Goal: Complete application form

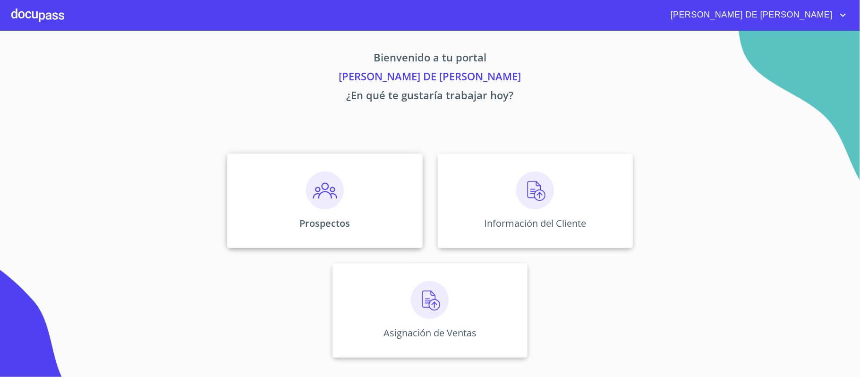
click at [322, 201] on img at bounding box center [325, 191] width 38 height 38
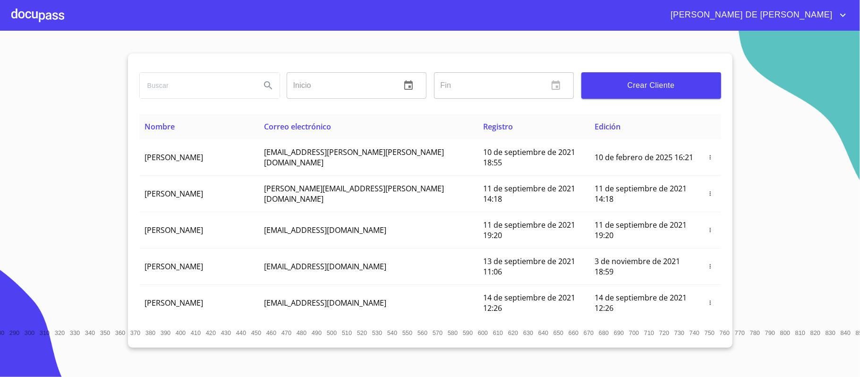
click at [203, 70] on div at bounding box center [209, 86] width 147 height 34
click at [204, 85] on input "search" at bounding box center [196, 86] width 113 height 26
type input "bepensa"
click at [275, 91] on button "Search" at bounding box center [268, 85] width 23 height 23
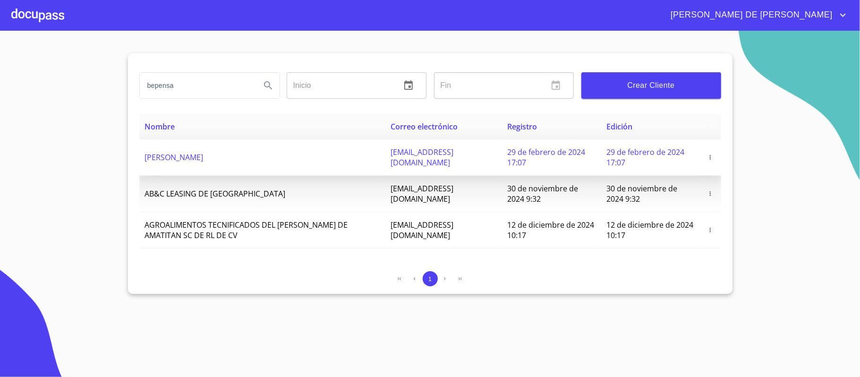
click at [709, 159] on icon "button" at bounding box center [710, 157] width 7 height 7
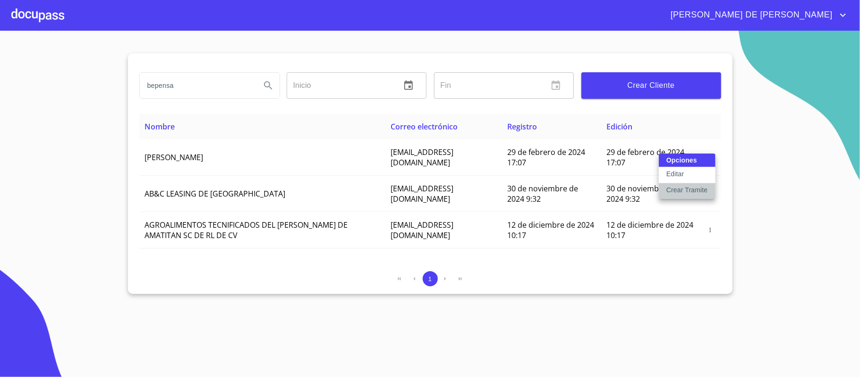
click at [687, 190] on p "Crear Tramite" at bounding box center [688, 189] width 42 height 9
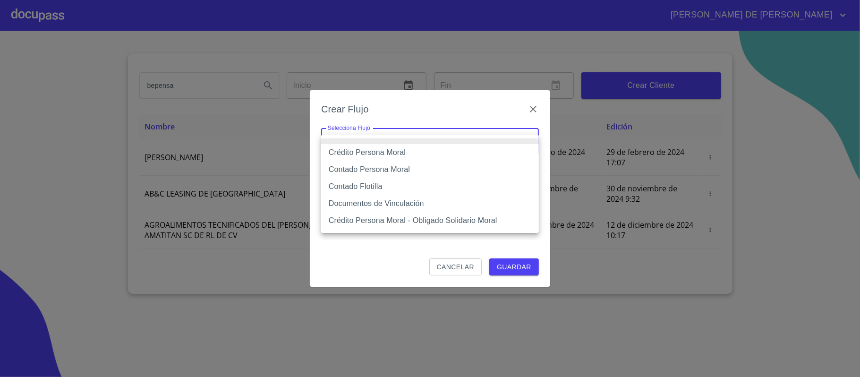
click at [365, 144] on body "[PERSON_NAME] DE [PERSON_NAME] [PERSON_NAME] ​ Fin ​ Crear Cliente Nombre Corre…" at bounding box center [430, 188] width 860 height 377
click at [414, 176] on li "Contado Persona Moral" at bounding box center [430, 169] width 218 height 17
type input "6112cf9d60c1d0a048e62677"
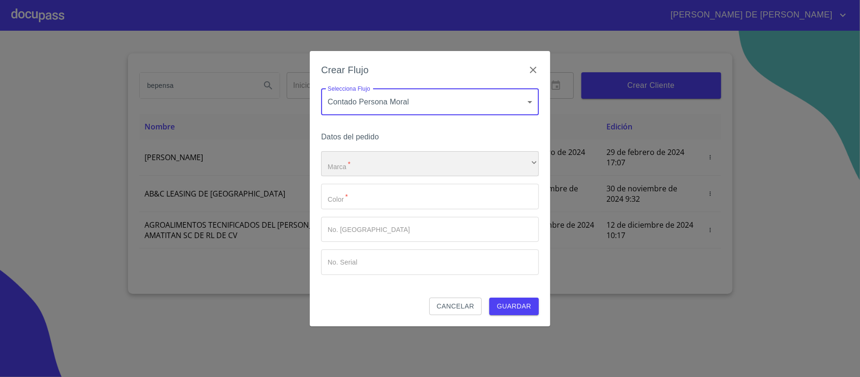
click at [400, 167] on div "​" at bounding box center [430, 164] width 218 height 26
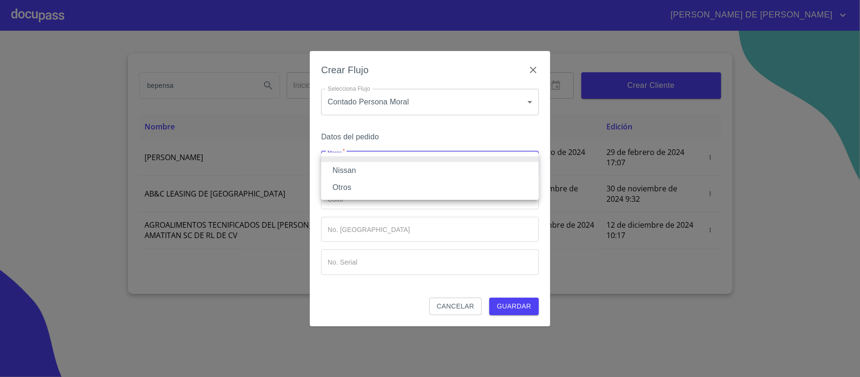
click at [392, 176] on li "Nissan" at bounding box center [430, 170] width 218 height 17
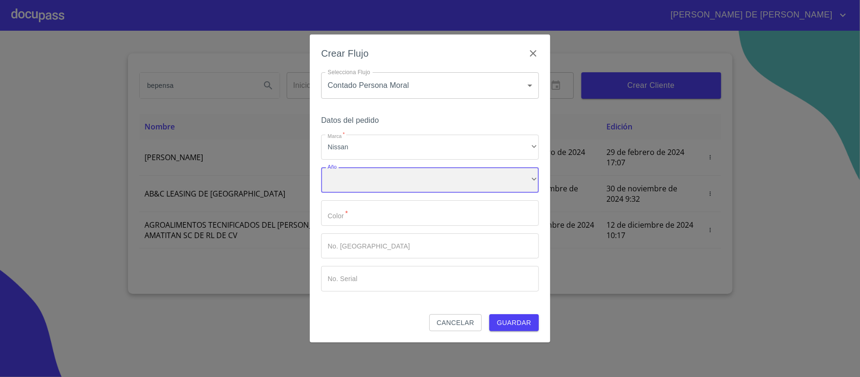
click at [393, 191] on div "​" at bounding box center [430, 180] width 218 height 26
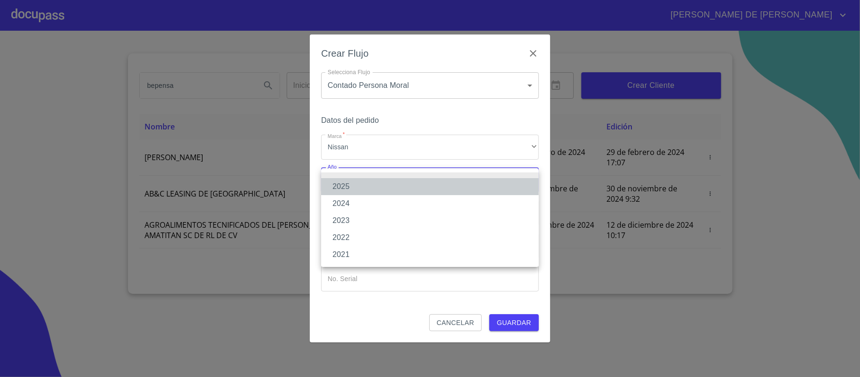
click at [380, 186] on li "2025" at bounding box center [430, 186] width 218 height 17
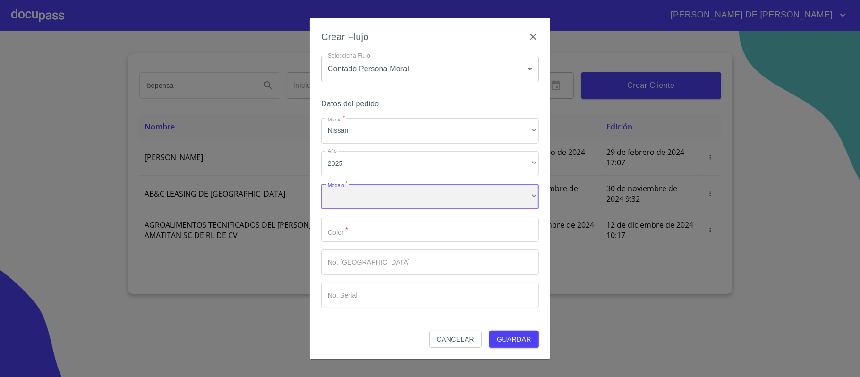
click at [378, 197] on div "​" at bounding box center [430, 197] width 218 height 26
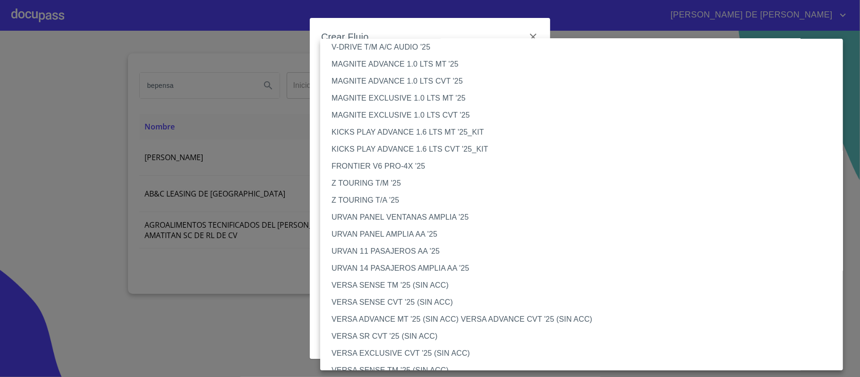
scroll to position [9, 0]
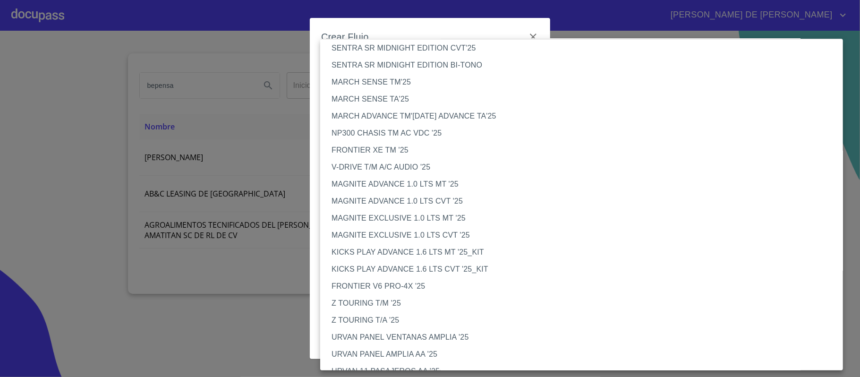
click at [394, 133] on li "NP300 CHASIS TM AC VDC '25" at bounding box center [586, 133] width 533 height 17
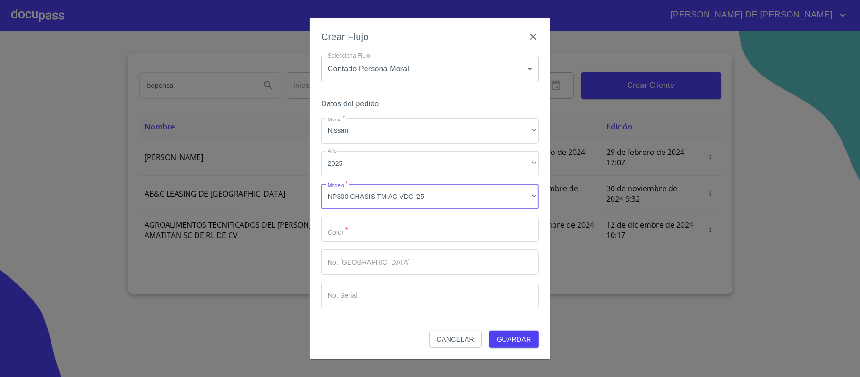
click at [383, 237] on input "Marca   *" at bounding box center [430, 230] width 218 height 26
drag, startPoint x: 352, startPoint y: 233, endPoint x: 275, endPoint y: 216, distance: 78.9
click at [277, 220] on div "Crear Flujo Selecciona Flujo Contado Persona Moral 6112cf9d60c1d0a048e62677 Sel…" at bounding box center [430, 188] width 860 height 377
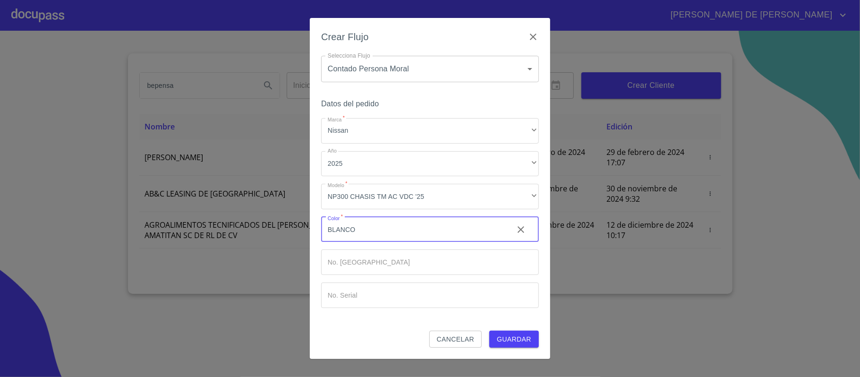
type input "BLANCO"
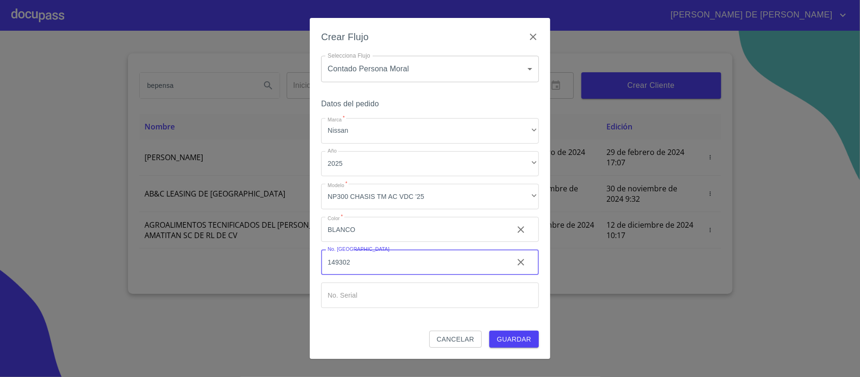
type input "149302"
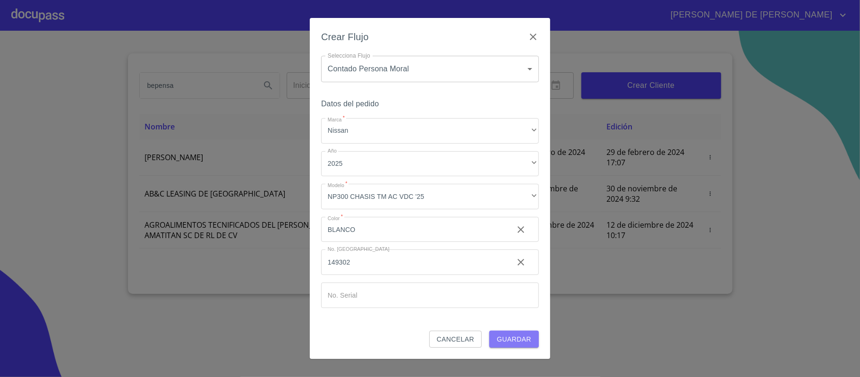
click at [516, 339] on span "Guardar" at bounding box center [514, 340] width 34 height 12
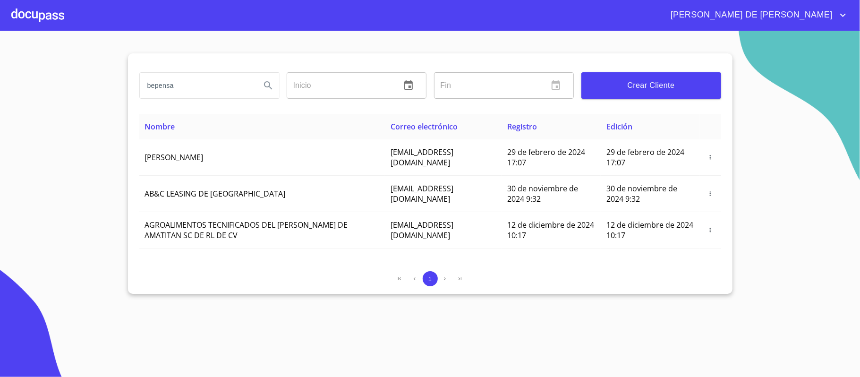
click at [42, 18] on div at bounding box center [37, 15] width 53 height 30
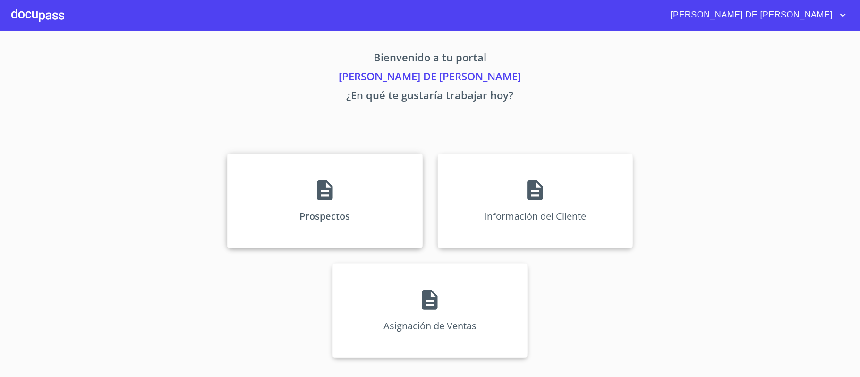
click at [285, 211] on div "Prospectos" at bounding box center [324, 201] width 195 height 95
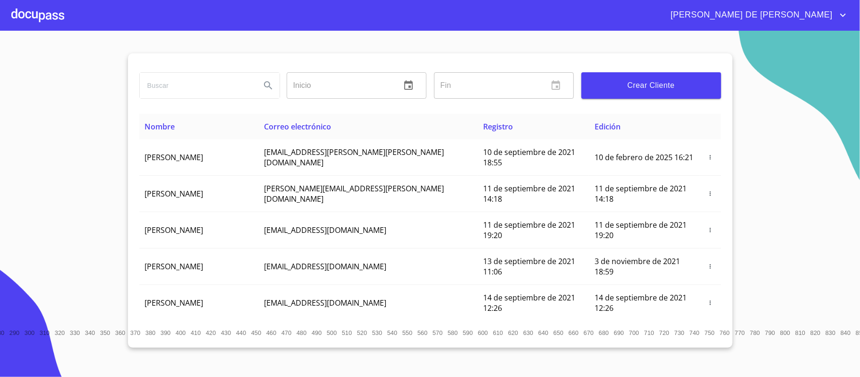
click at [218, 87] on input "search" at bounding box center [196, 86] width 113 height 26
click at [267, 86] on icon "Search" at bounding box center [268, 85] width 11 height 11
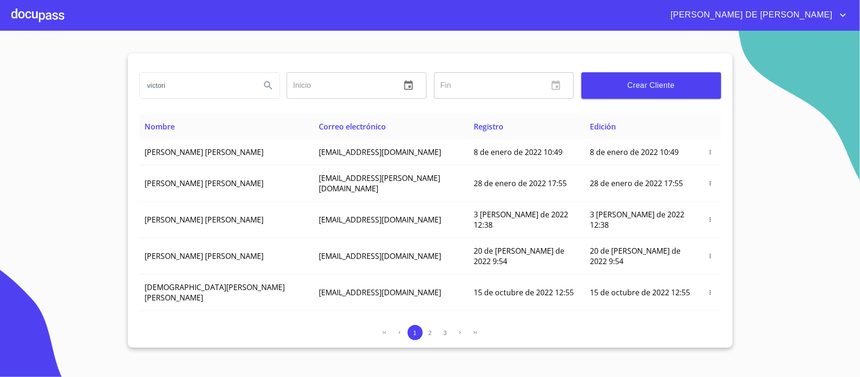
click at [207, 89] on input "victori" at bounding box center [196, 86] width 113 height 26
type input "[PERSON_NAME]"
click at [273, 84] on icon "Search" at bounding box center [268, 85] width 11 height 11
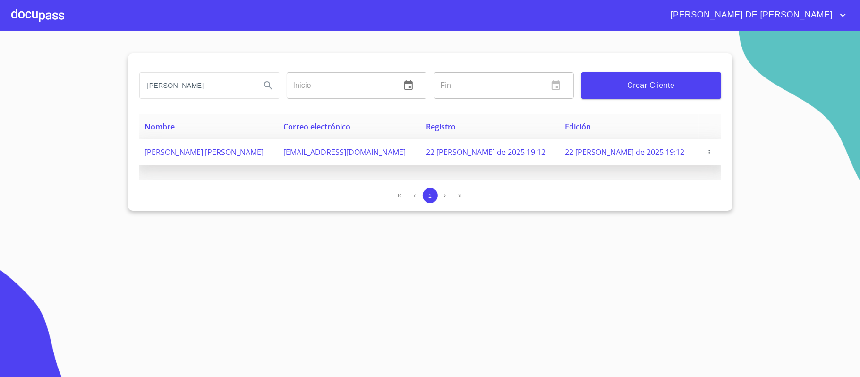
click at [706, 154] on icon "button" at bounding box center [709, 152] width 7 height 7
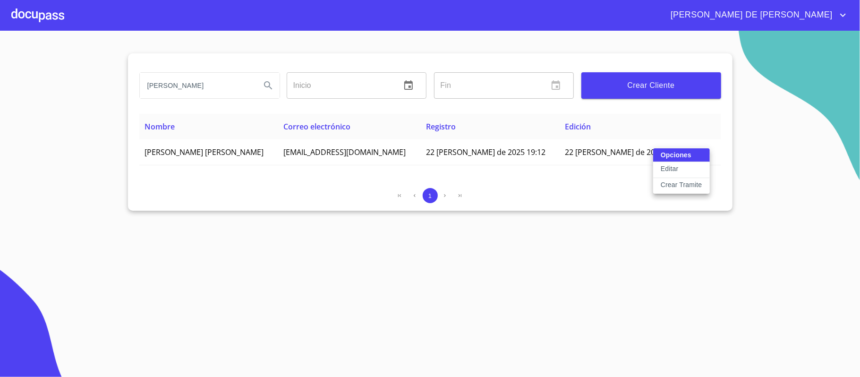
click at [677, 185] on p "Crear Tramite" at bounding box center [682, 184] width 42 height 9
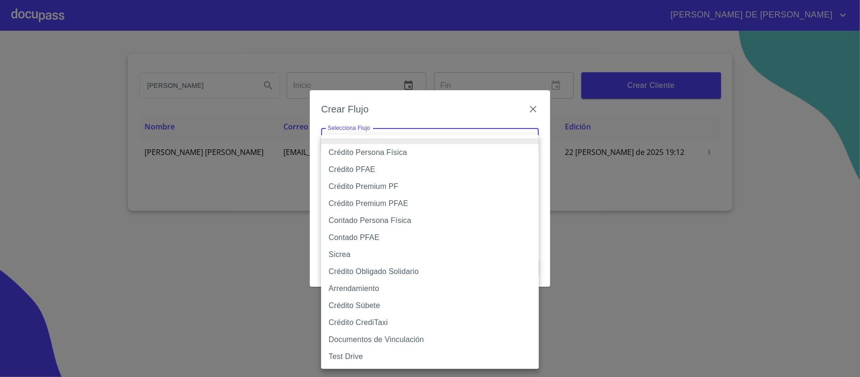
click at [397, 147] on body "[PERSON_NAME] DE [DEMOGRAPHIC_DATA][PERSON_NAME] ​ Fin ​ Crear Cliente Nombre C…" at bounding box center [430, 188] width 860 height 377
click at [371, 221] on li "Contado Persona Física" at bounding box center [430, 220] width 218 height 17
type input "60bf975b0d9865ccc2471536"
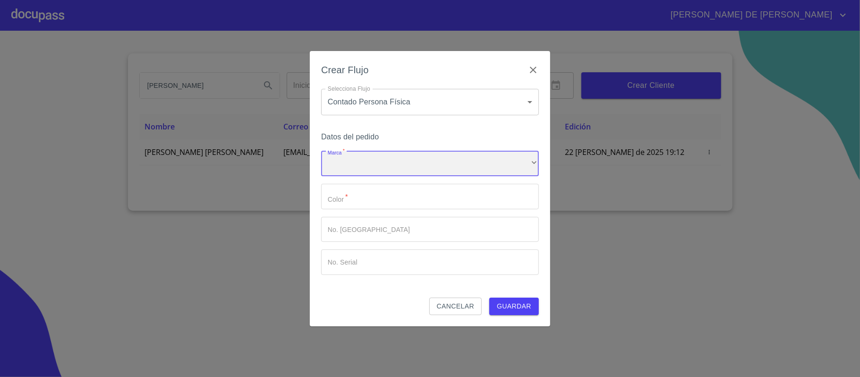
click at [368, 169] on div "​" at bounding box center [430, 164] width 218 height 26
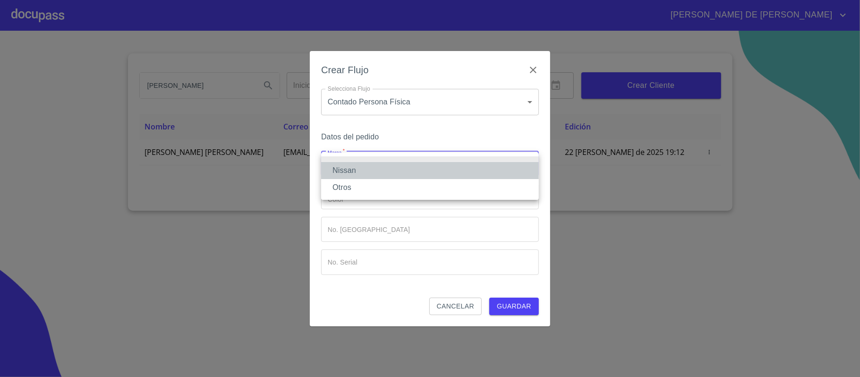
click at [365, 168] on li "Nissan" at bounding box center [430, 170] width 218 height 17
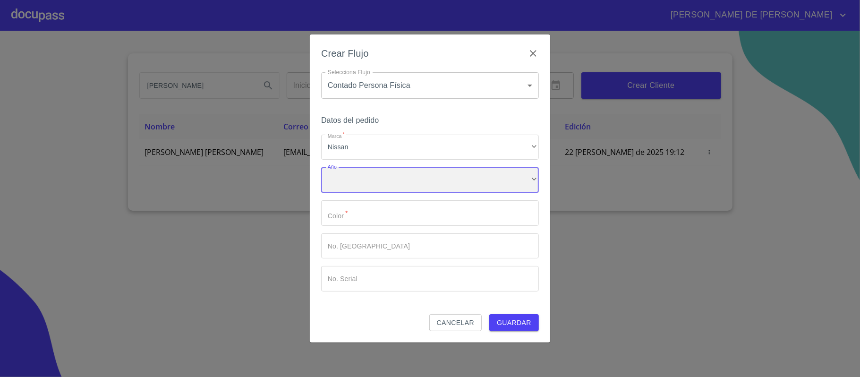
click at [364, 188] on div "​" at bounding box center [430, 180] width 218 height 26
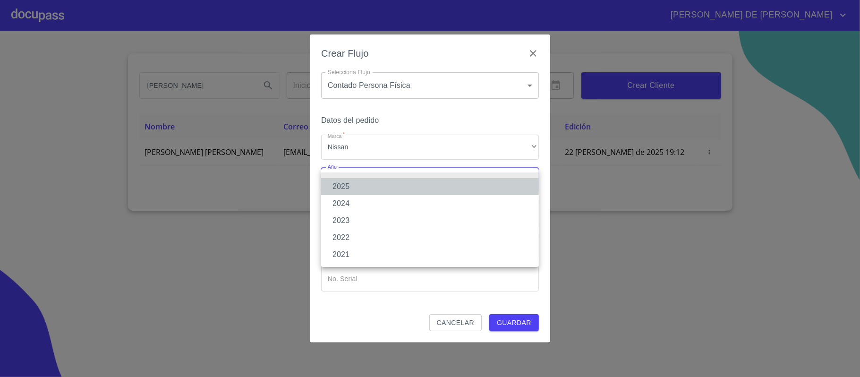
click at [364, 188] on li "2025" at bounding box center [430, 186] width 218 height 17
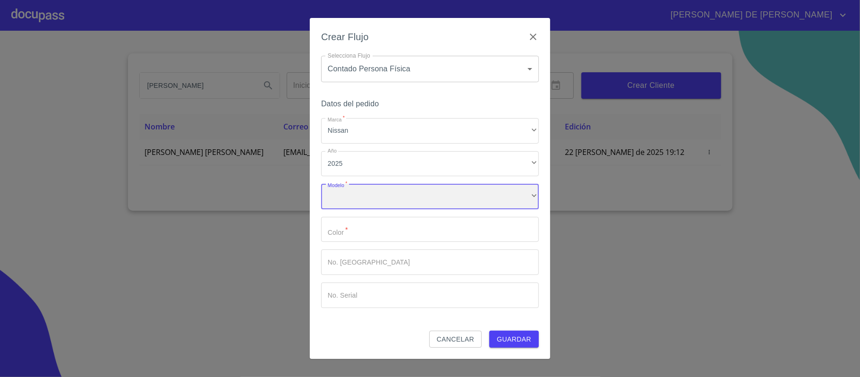
click at [365, 207] on div "​" at bounding box center [430, 197] width 218 height 26
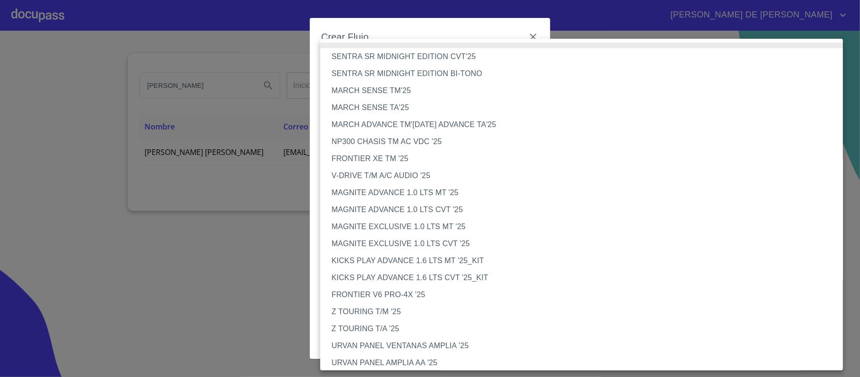
click at [378, 144] on li "NP300 CHASIS TM AC VDC '25" at bounding box center [586, 141] width 533 height 17
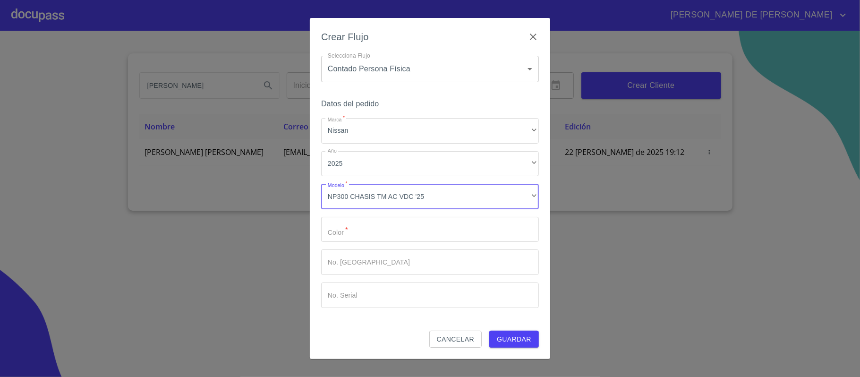
click at [373, 235] on input "Marca   *" at bounding box center [430, 230] width 218 height 26
type input "blanco"
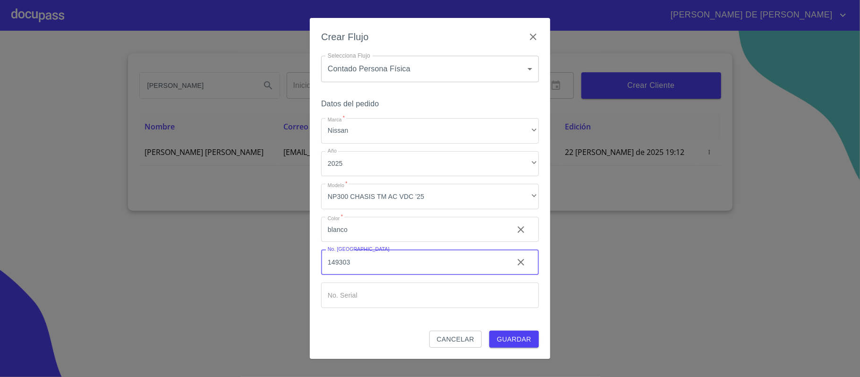
type input "149303"
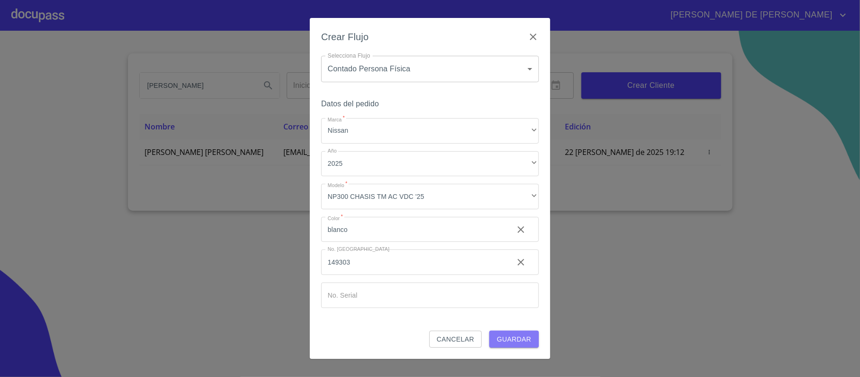
click at [520, 335] on span "Guardar" at bounding box center [514, 340] width 34 height 12
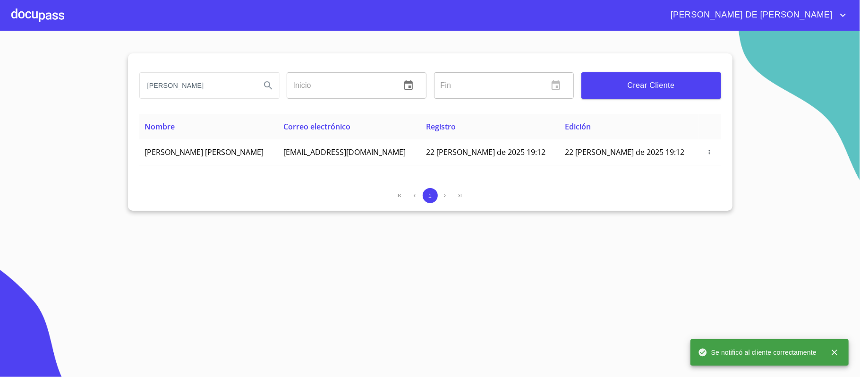
click at [10, 13] on div "[PERSON_NAME] DE [PERSON_NAME]" at bounding box center [430, 15] width 860 height 30
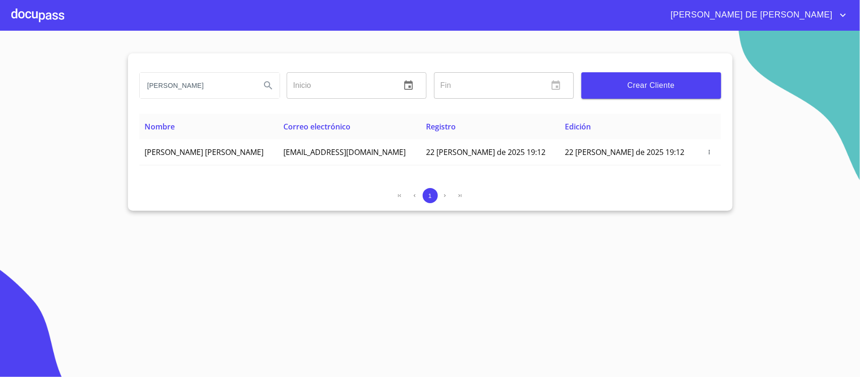
click at [36, 16] on div at bounding box center [37, 15] width 53 height 30
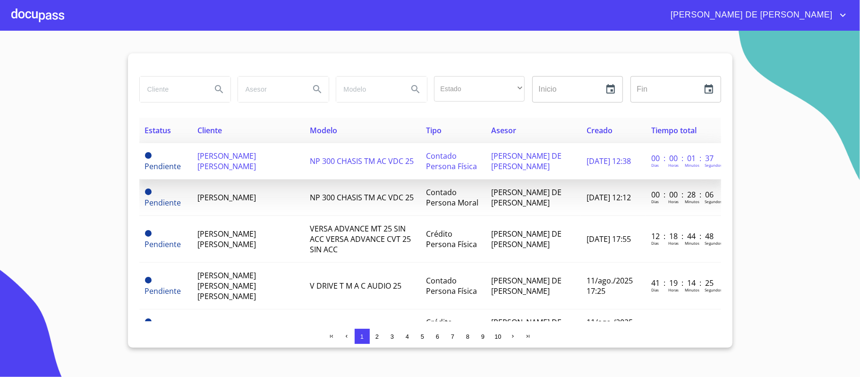
click at [223, 154] on span "[PERSON_NAME] [PERSON_NAME]" at bounding box center [227, 161] width 59 height 21
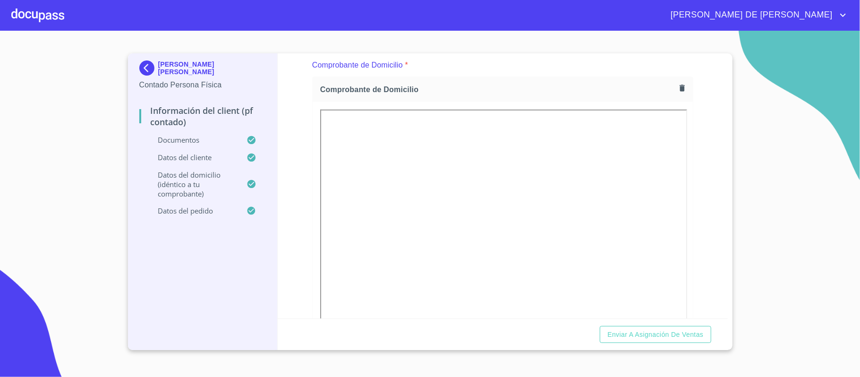
scroll to position [504, 0]
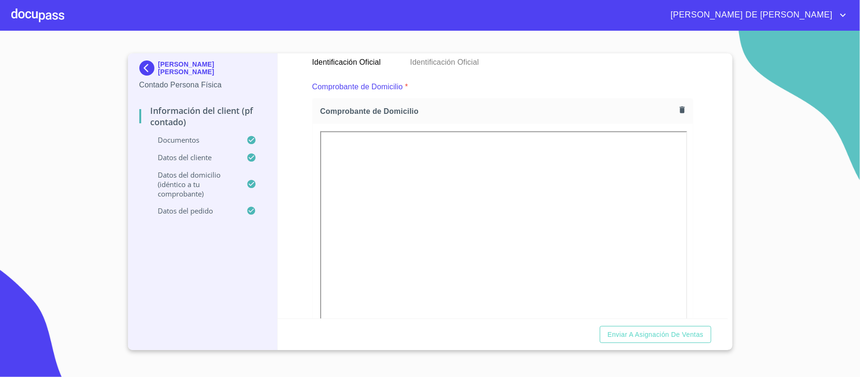
click at [670, 99] on div "Comprobante de Domicilio" at bounding box center [503, 111] width 380 height 25
click at [678, 110] on icon "button" at bounding box center [682, 109] width 9 height 9
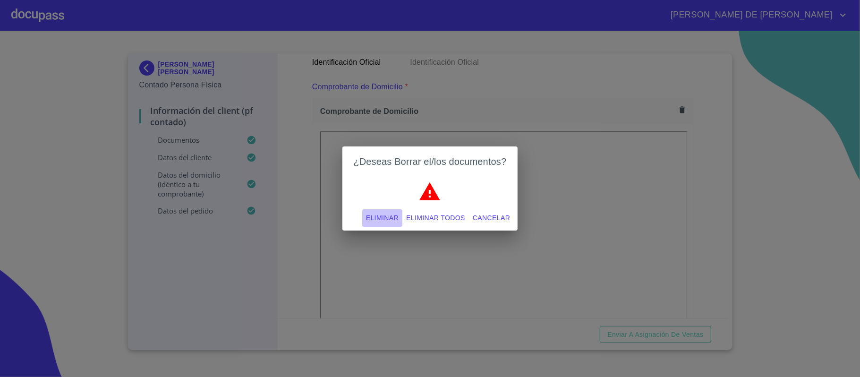
click at [387, 212] on button "Eliminar" at bounding box center [382, 217] width 40 height 17
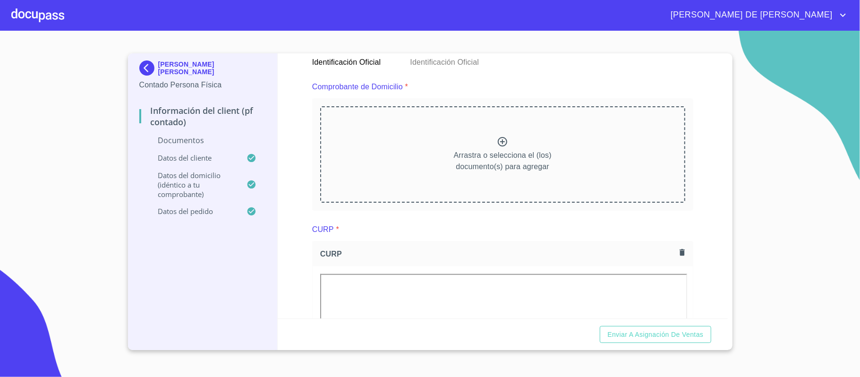
click at [496, 158] on p "Arrastra o selecciona el (los) documento(s) para agregar" at bounding box center [503, 161] width 98 height 23
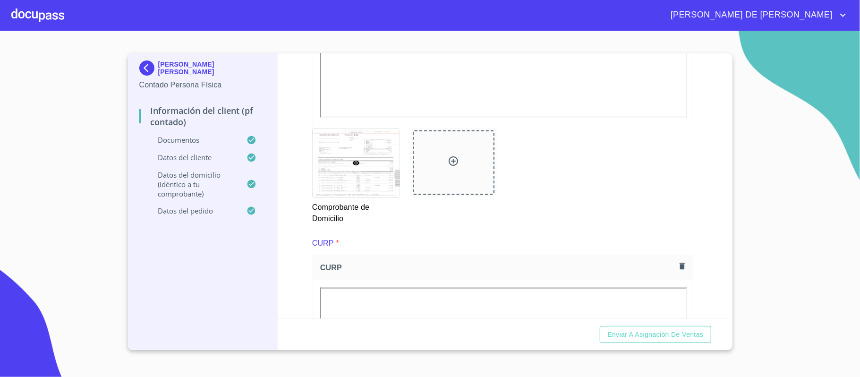
scroll to position [819, 0]
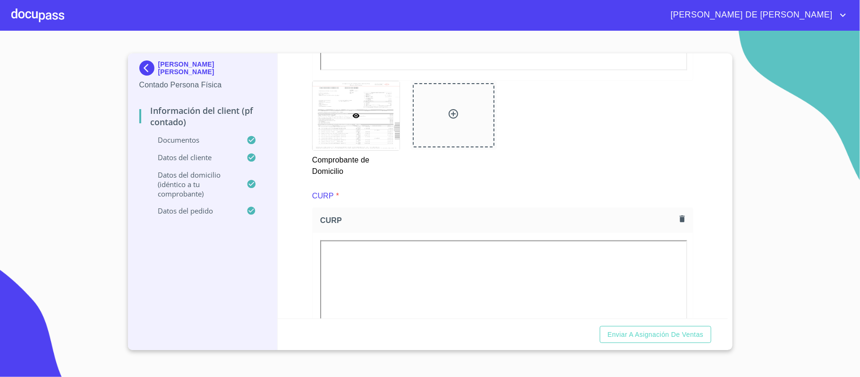
click at [448, 121] on div at bounding box center [453, 115] width 11 height 14
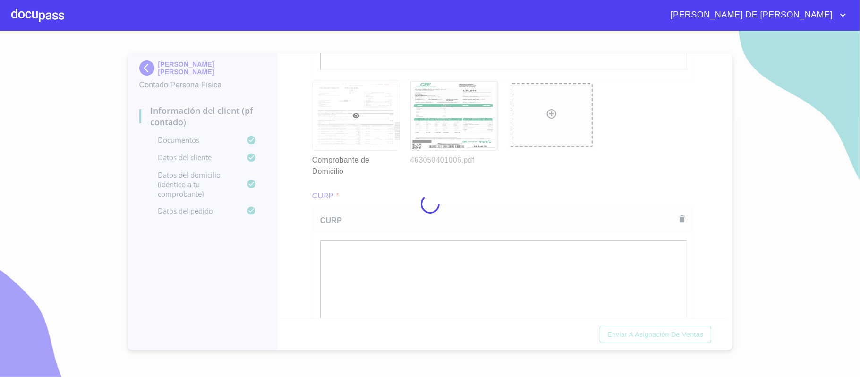
click at [668, 205] on div at bounding box center [430, 204] width 860 height 346
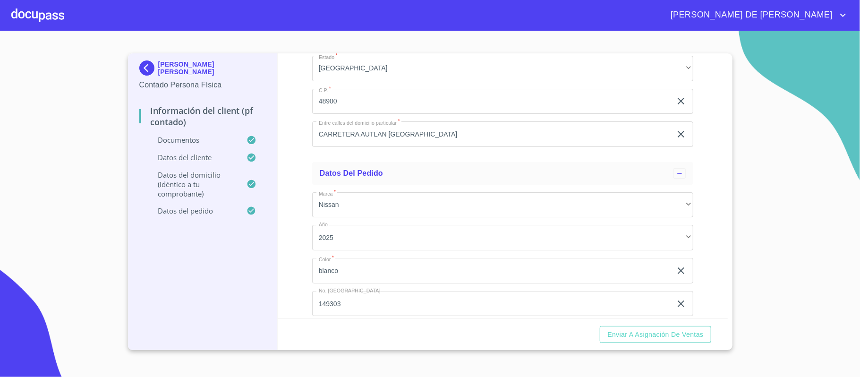
scroll to position [2529, 0]
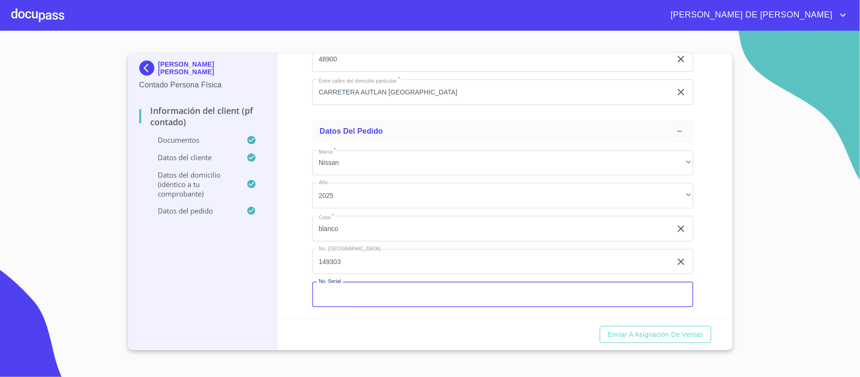
click at [336, 292] on input "Documento de identificación.   *" at bounding box center [502, 295] width 381 height 26
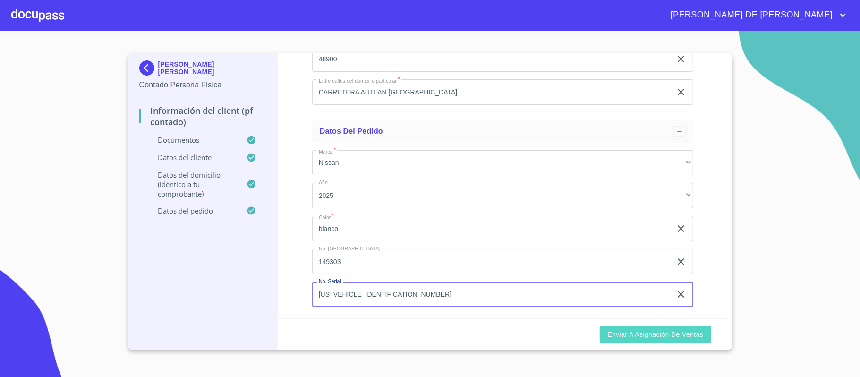
type input "[US_VEHICLE_IDENTIFICATION_NUMBER]"
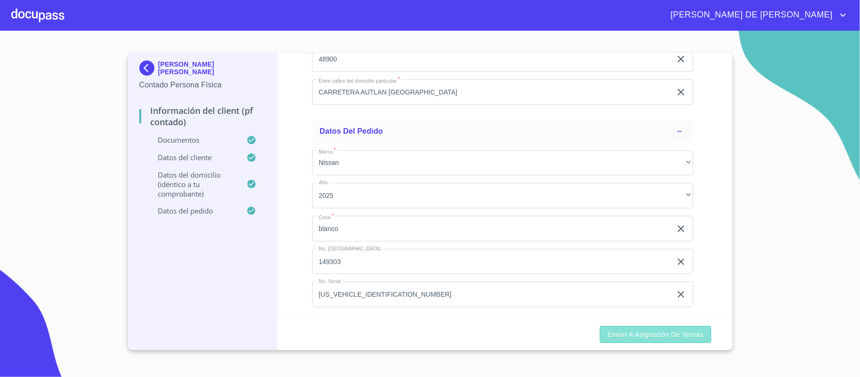
click at [651, 341] on button "Enviar a Asignación de Ventas" at bounding box center [655, 334] width 111 height 17
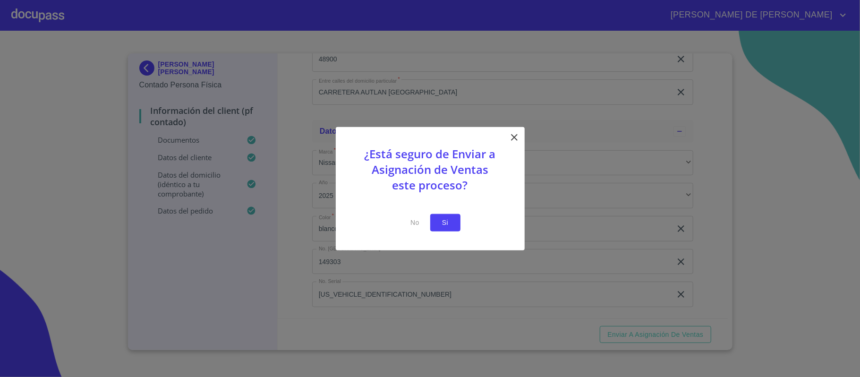
click at [456, 225] on button "Si" at bounding box center [445, 222] width 30 height 17
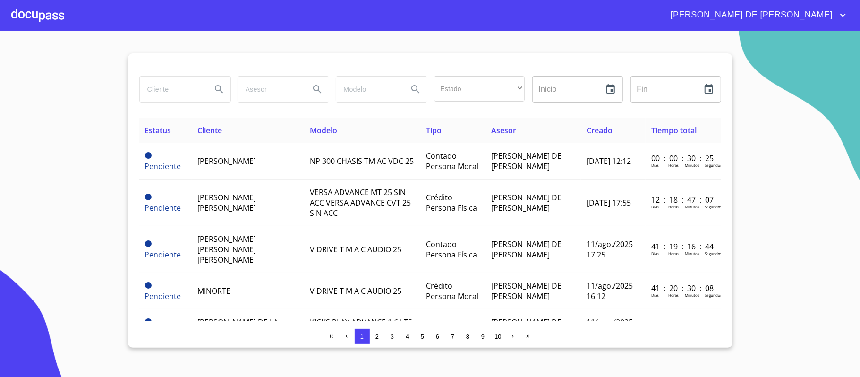
click at [40, 12] on div at bounding box center [37, 15] width 53 height 30
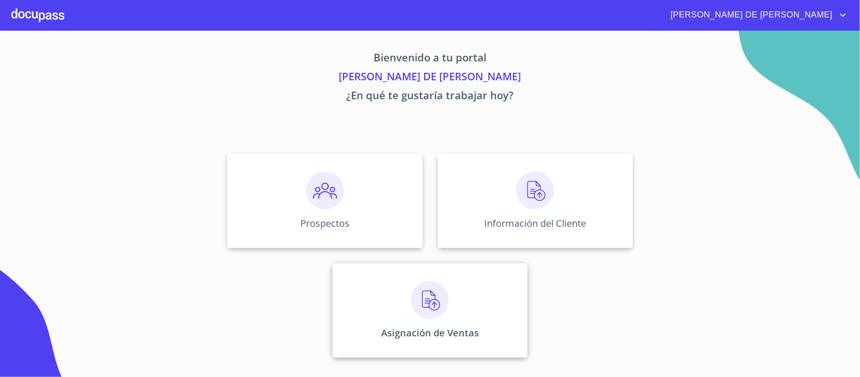
click at [428, 295] on img at bounding box center [430, 300] width 38 height 38
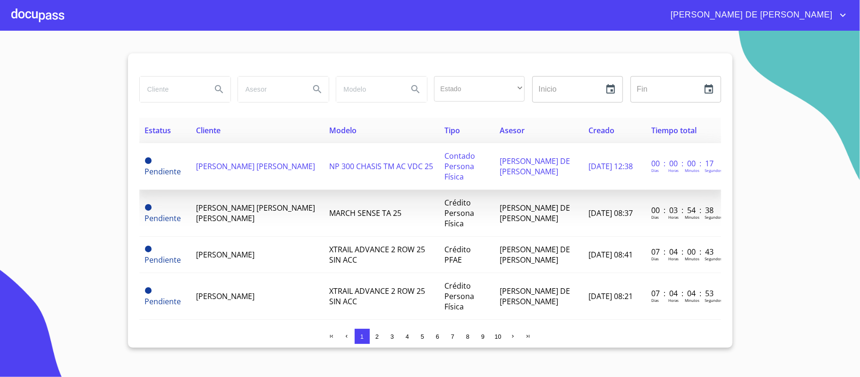
click at [222, 164] on span "[PERSON_NAME] [PERSON_NAME]" at bounding box center [255, 166] width 119 height 10
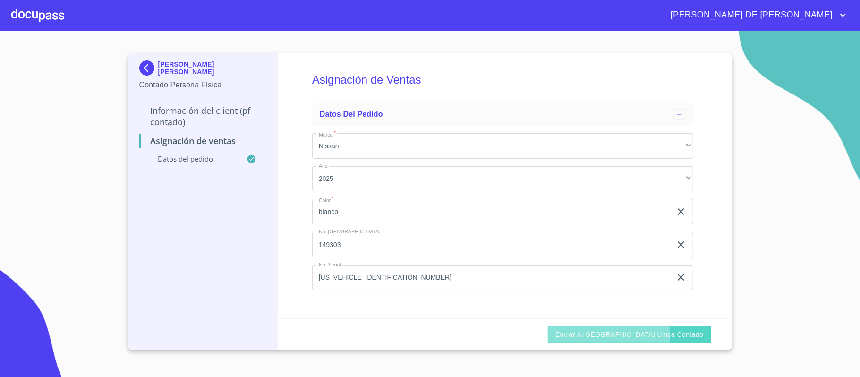
click at [617, 337] on span "Enviar a [GEOGRAPHIC_DATA] única contado" at bounding box center [630, 335] width 148 height 12
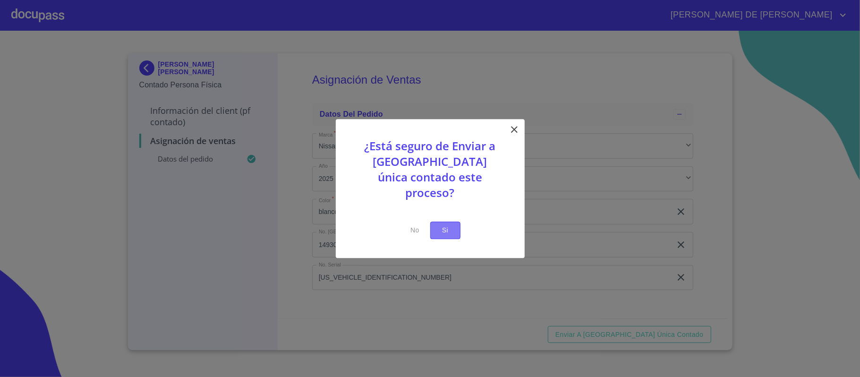
click at [448, 228] on button "Si" at bounding box center [445, 230] width 30 height 17
